Goal: Browse casually: Explore the website without a specific task or goal

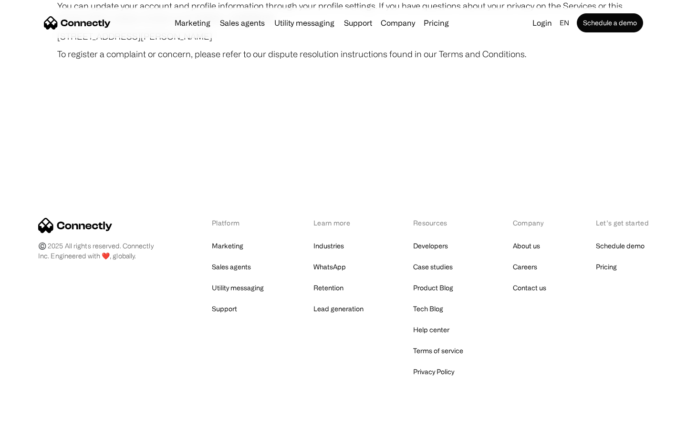
scroll to position [5552, 0]
